Goal: Find specific page/section: Find specific page/section

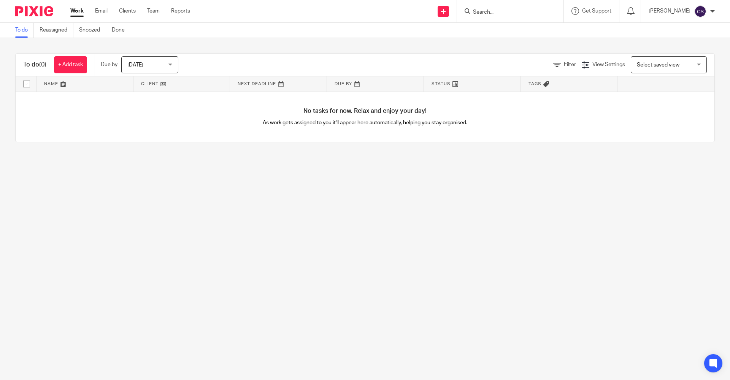
click at [472, 11] on input "Search" at bounding box center [506, 12] width 68 height 7
click at [35, 9] on img at bounding box center [34, 11] width 38 height 10
click at [32, 11] on img at bounding box center [34, 11] width 38 height 10
click at [36, 8] on img at bounding box center [34, 11] width 38 height 10
click at [30, 12] on img at bounding box center [34, 11] width 38 height 10
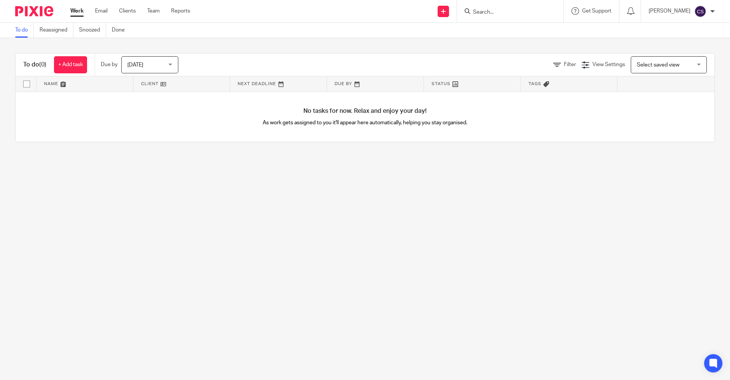
click at [278, 7] on div "Send new email Create task Add client Request signature Get Support Contact Sup…" at bounding box center [466, 11] width 529 height 22
drag, startPoint x: 462, startPoint y: 14, endPoint x: 484, endPoint y: 7, distance: 23.3
click at [472, 14] on input "Search" at bounding box center [506, 12] width 68 height 7
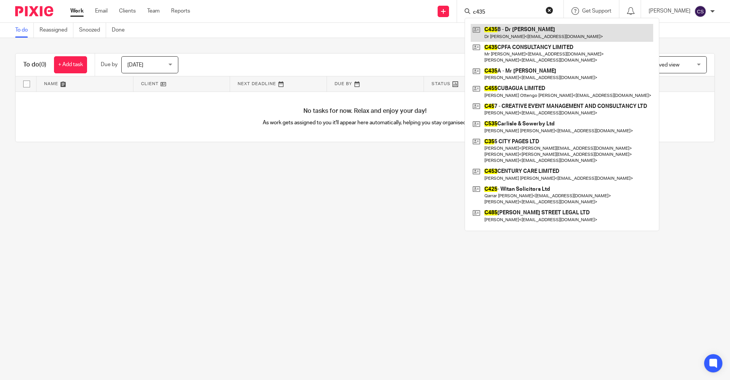
type input "c435"
click at [484, 34] on link at bounding box center [562, 32] width 183 height 17
